Goal: Transaction & Acquisition: Purchase product/service

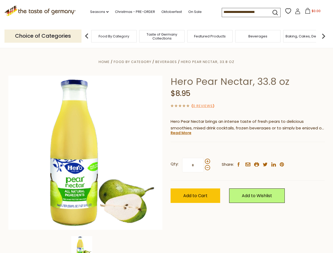
click at [166, 127] on div "Home Food By Category [GEOGRAPHIC_DATA] Hero Pear Nectar, 33.8 oz Hero Pear Nec…" at bounding box center [166, 160] width 324 height 203
click at [97, 12] on link "Seasons dropdown_arrow" at bounding box center [99, 12] width 18 height 6
click at [245, 12] on input at bounding box center [244, 11] width 45 height 7
click at [312, 12] on span "$0.00" at bounding box center [316, 11] width 9 height 4
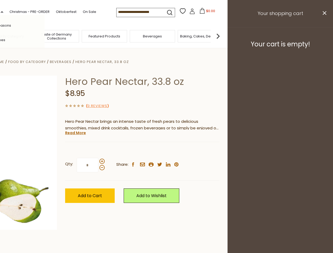
click at [45, 36] on div "All Seasons Recipes Game Day [DATE] [DATE] [DATE][PERSON_NAME] [DATE] Springfes…" at bounding box center [15, 127] width 60 height 224
click at [323, 36] on footer "Your cart is empty!" at bounding box center [280, 44] width 105 height 34
click at [166, 151] on div "Qty: * Share: facebook email printer twitter linkedin pinterest" at bounding box center [142, 165] width 154 height 31
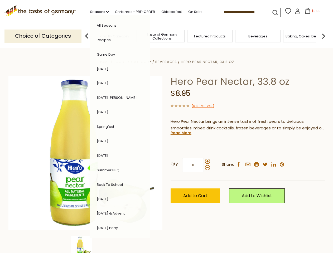
click at [85, 245] on div "Home Food By Category [GEOGRAPHIC_DATA] Hero Pear Nectar, 33.8 oz Hero Pear Nec…" at bounding box center [166, 160] width 324 height 203
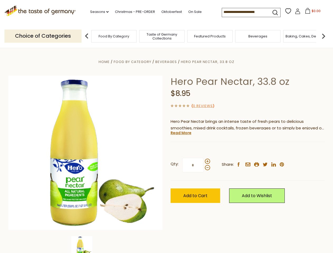
click at [85, 245] on img at bounding box center [81, 246] width 21 height 21
click at [181, 133] on link "Read More" at bounding box center [181, 132] width 21 height 5
